Goal: Task Accomplishment & Management: Manage account settings

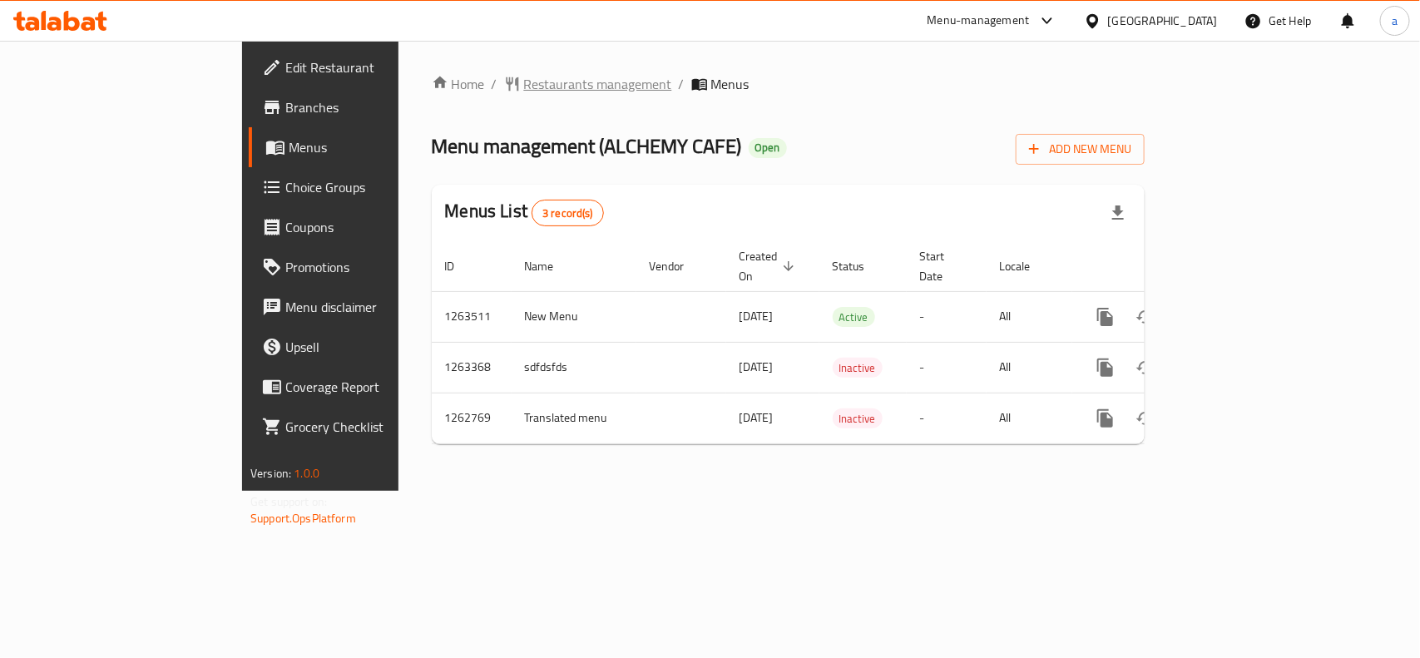
click at [524, 92] on span "Restaurants management" at bounding box center [598, 84] width 148 height 20
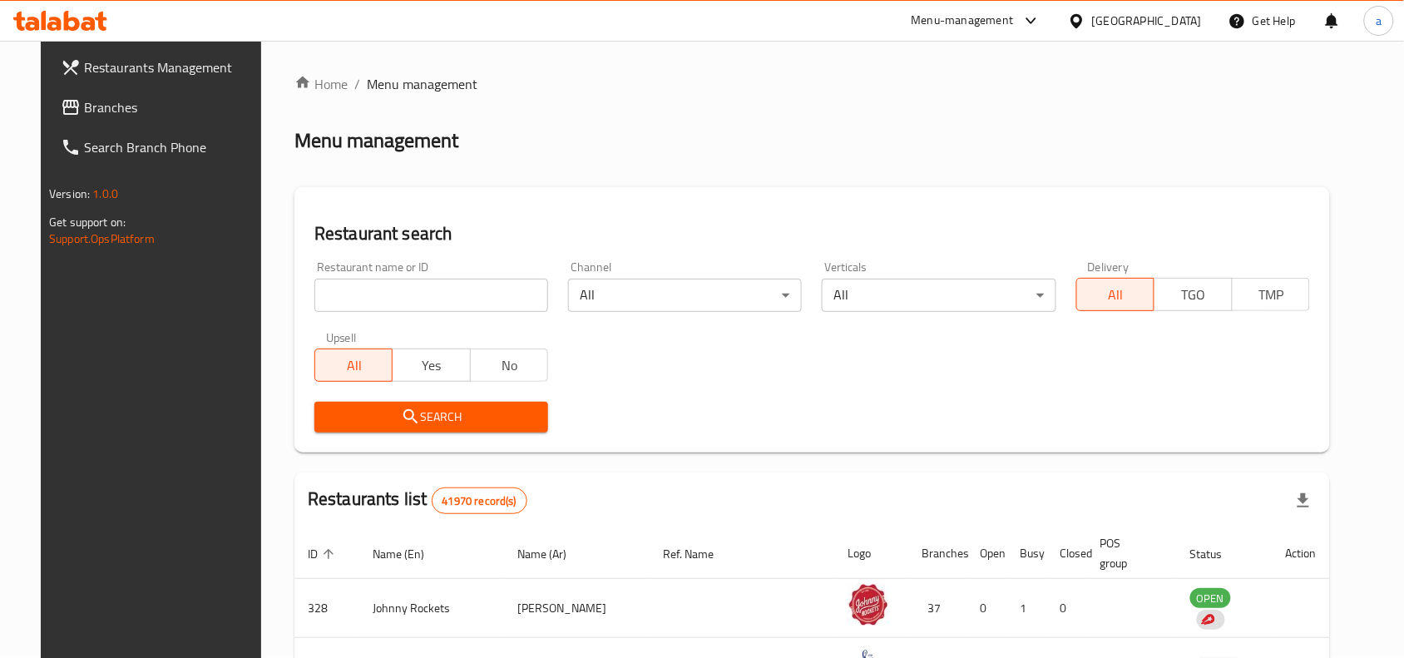
click at [117, 112] on span "Branches" at bounding box center [173, 107] width 178 height 20
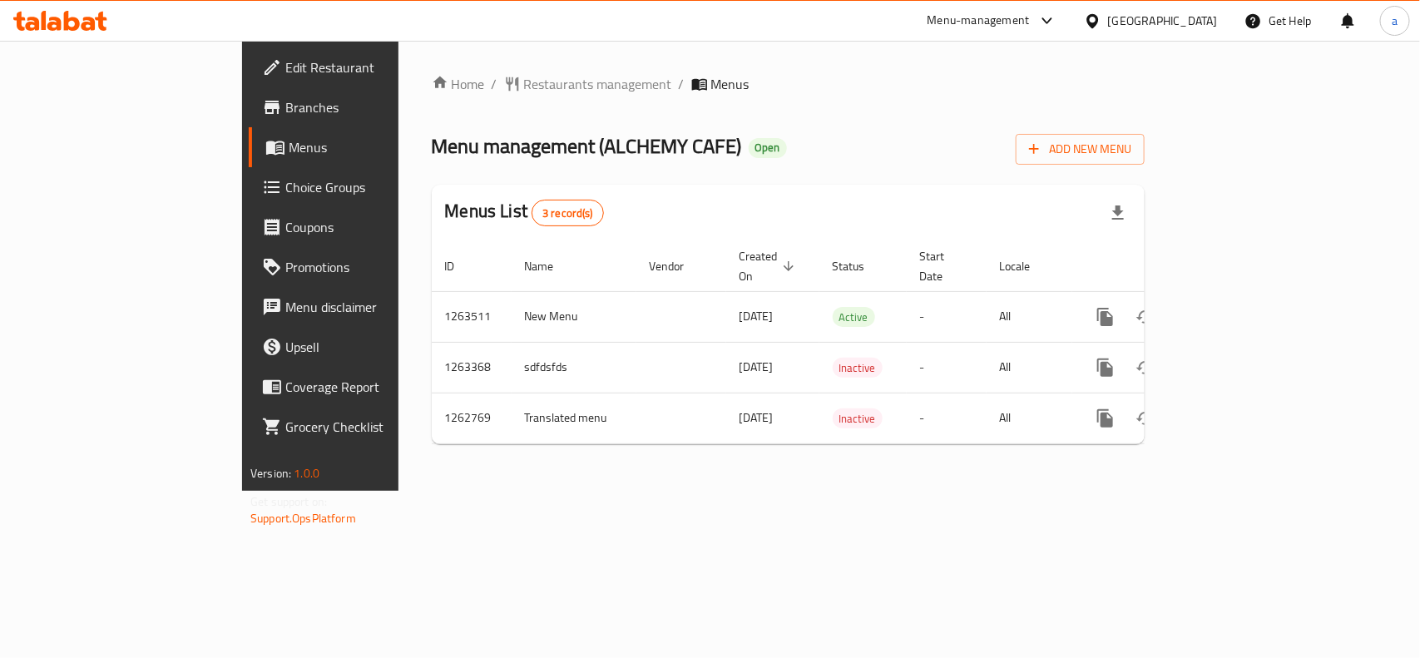
click at [883, 142] on div "Menu management ( ALCHEMY CAFE ) Open Add New Menu" at bounding box center [788, 145] width 713 height 37
